Goal: Check status: Check status

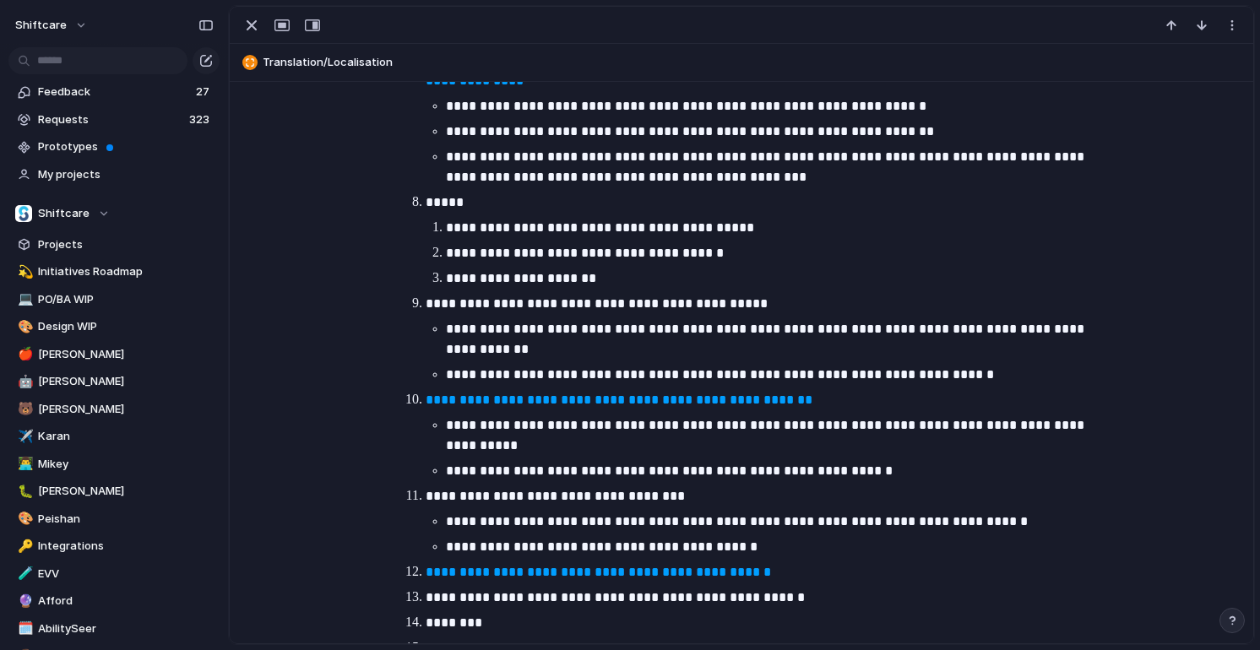
scroll to position [945, 0]
